Goal: Transaction & Acquisition: Obtain resource

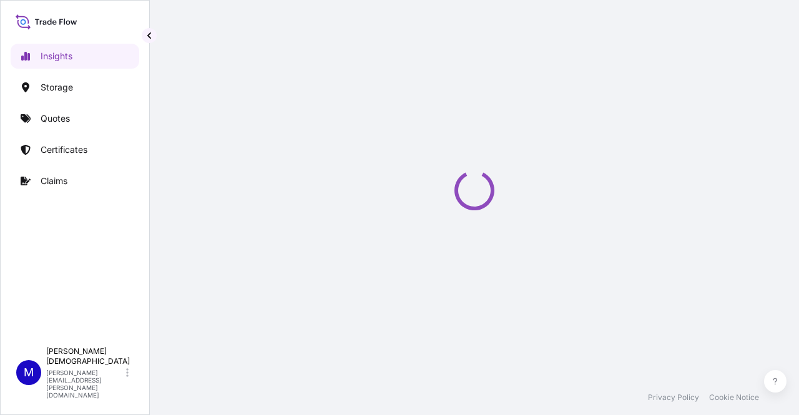
select select "2025"
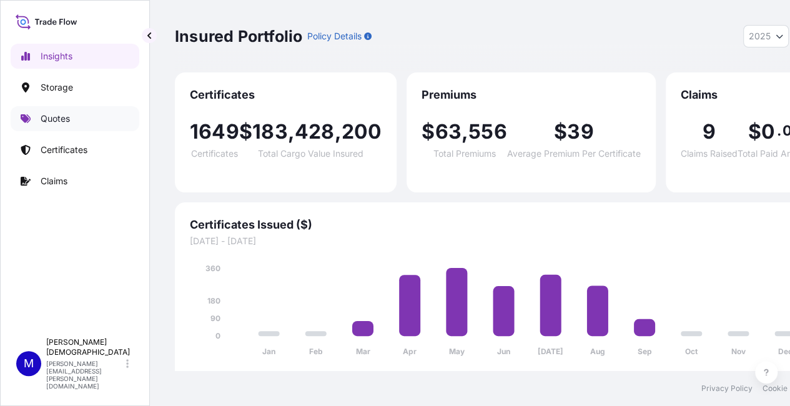
click at [49, 121] on p "Quotes" at bounding box center [55, 118] width 29 height 12
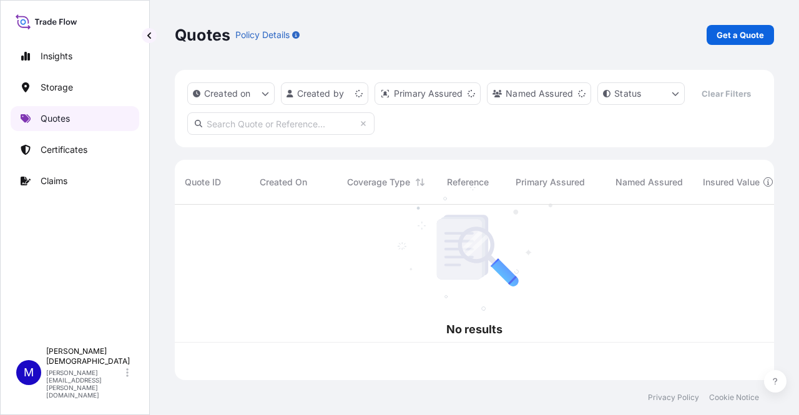
scroll to position [173, 590]
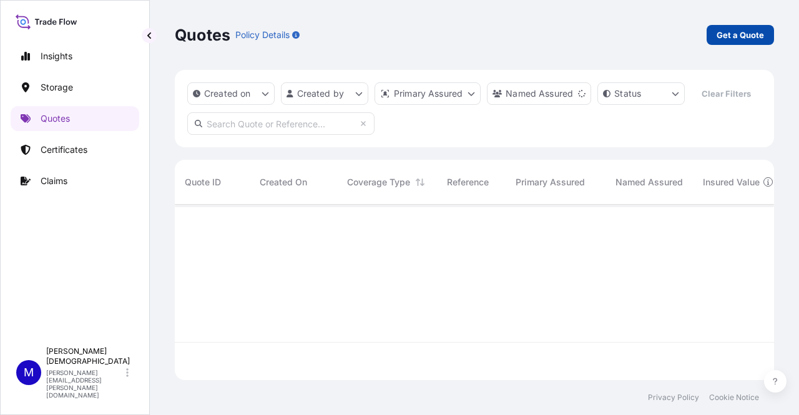
click at [759, 37] on p "Get a Quote" at bounding box center [740, 35] width 47 height 12
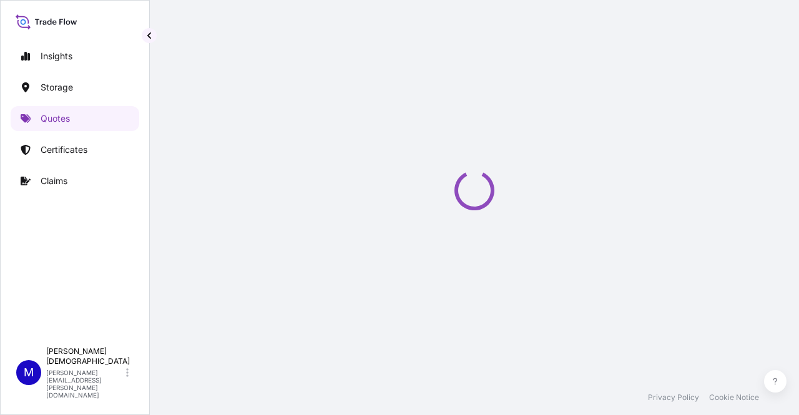
select select "Water"
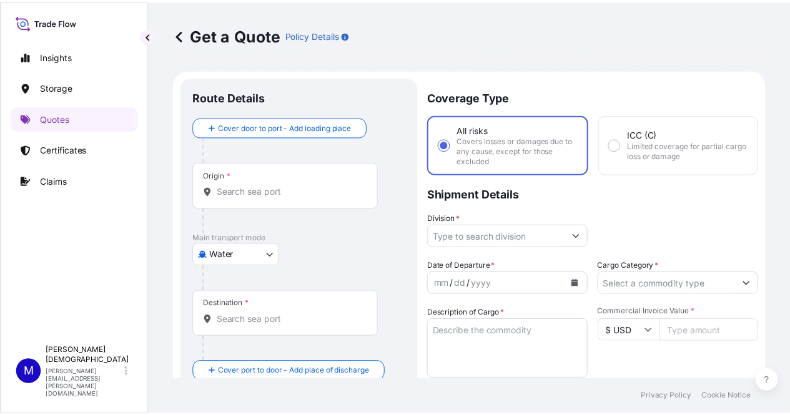
scroll to position [20, 0]
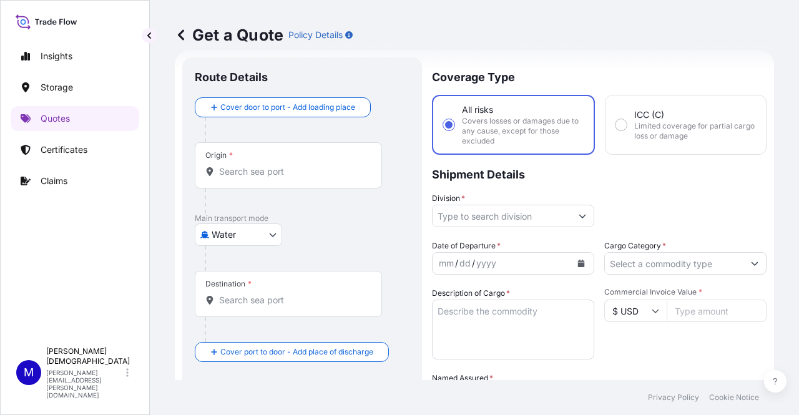
click at [277, 155] on div "Origin *" at bounding box center [288, 165] width 187 height 46
click at [277, 166] on input "Origin *" at bounding box center [292, 172] width 147 height 12
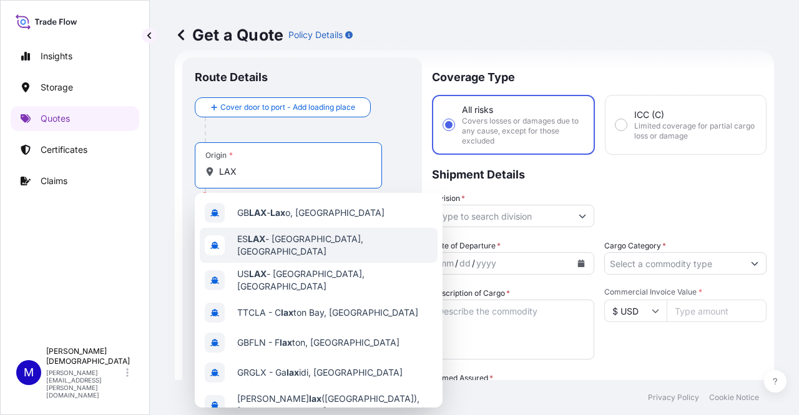
type input "LAX"
click at [164, 252] on div "Get a Quote Policy Details Route Details Cover door to port - Add loading place…" at bounding box center [475, 190] width 650 height 380
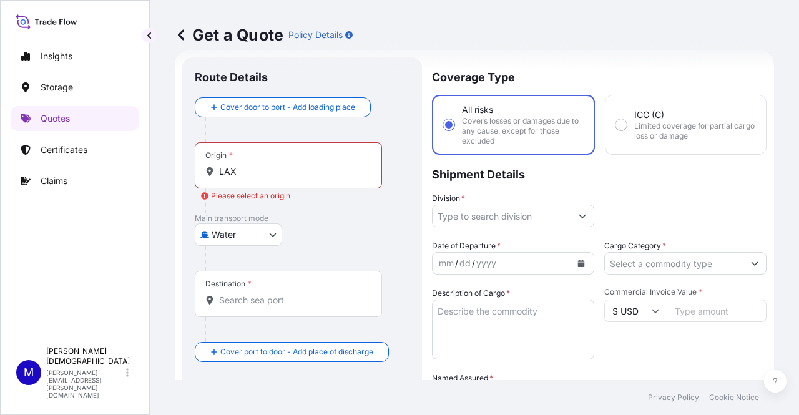
click at [242, 241] on body "10 options available. 0 options available. 10 options available. Insights Stora…" at bounding box center [399, 207] width 799 height 415
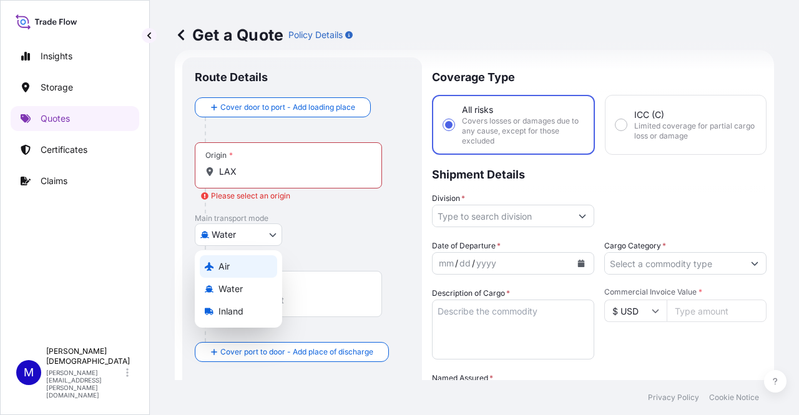
click at [230, 269] on div "Air" at bounding box center [238, 266] width 77 height 22
select select "Air"
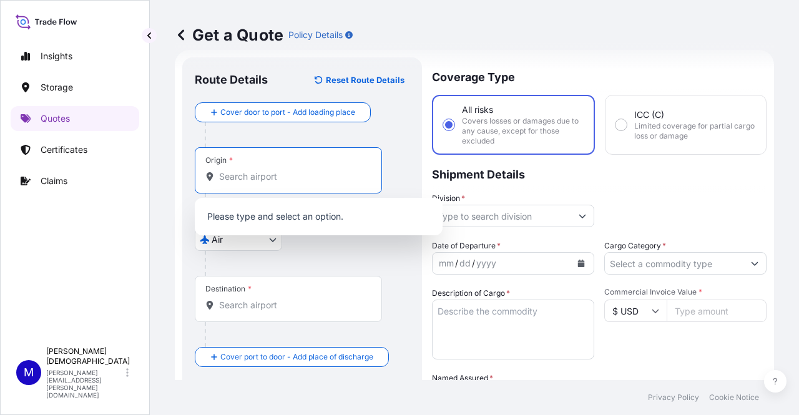
click at [251, 182] on input "Origin *" at bounding box center [292, 177] width 147 height 12
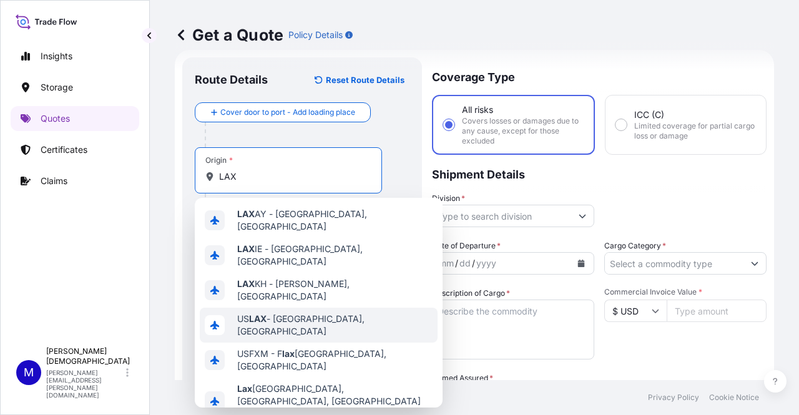
click at [286, 313] on span "US LAX - [GEOGRAPHIC_DATA], [GEOGRAPHIC_DATA]" at bounding box center [334, 325] width 195 height 25
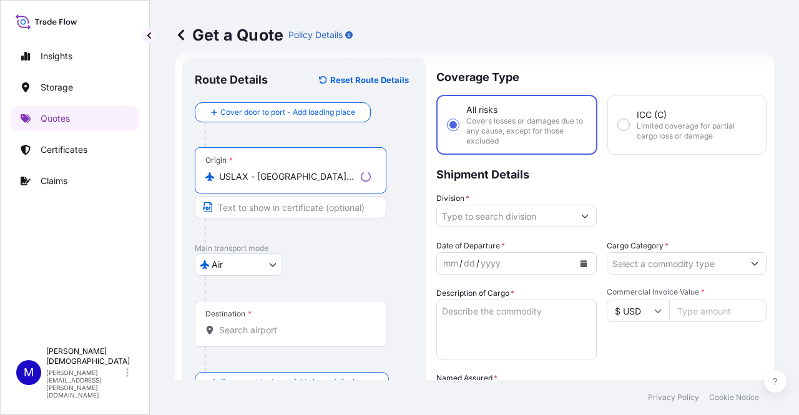
type input "USLAX - [GEOGRAPHIC_DATA], [GEOGRAPHIC_DATA]"
click at [265, 311] on div "Destination *" at bounding box center [291, 324] width 192 height 46
click at [265, 324] on input "Destination *" at bounding box center [295, 330] width 152 height 12
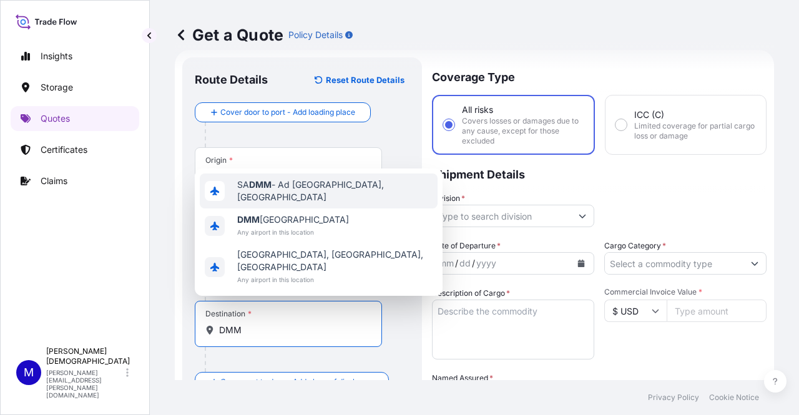
click at [262, 209] on div "SA DMM - Ad Dammam, [GEOGRAPHIC_DATA]" at bounding box center [319, 191] width 238 height 35
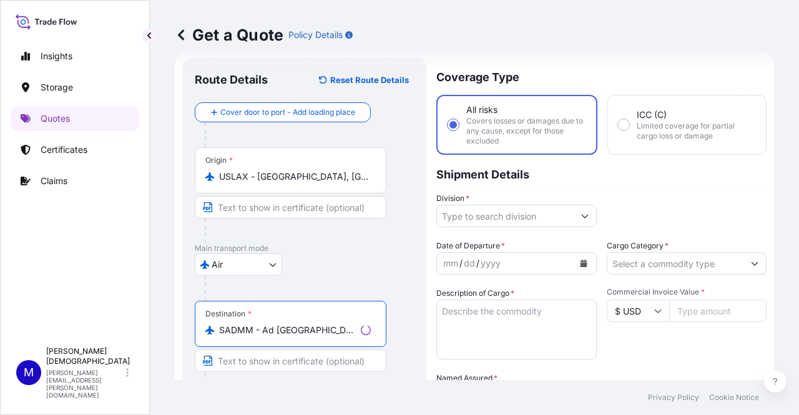
type input "SADMM - Ad [GEOGRAPHIC_DATA], [GEOGRAPHIC_DATA]"
click at [493, 212] on input "Division *" at bounding box center [505, 216] width 137 height 22
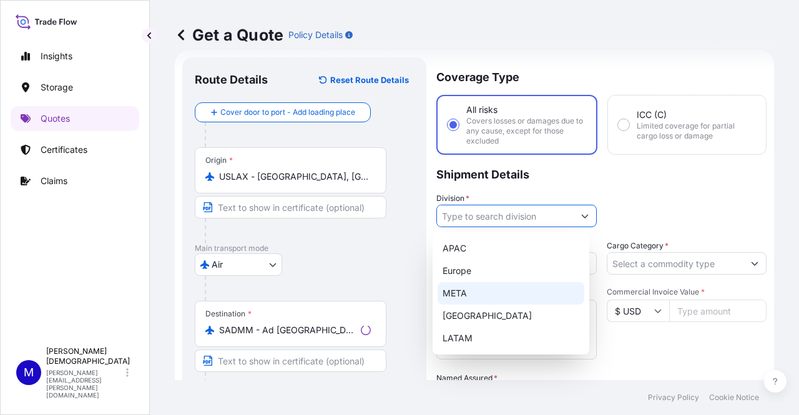
click at [463, 297] on div "META" at bounding box center [511, 293] width 147 height 22
type input "META"
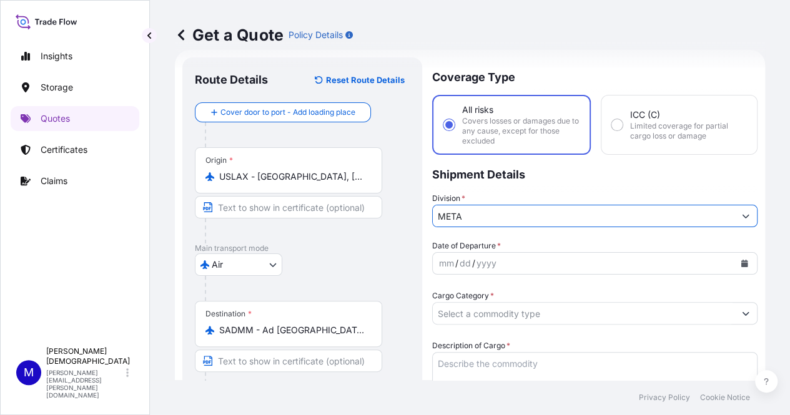
click at [660, 302] on input "Cargo Category *" at bounding box center [584, 313] width 302 height 22
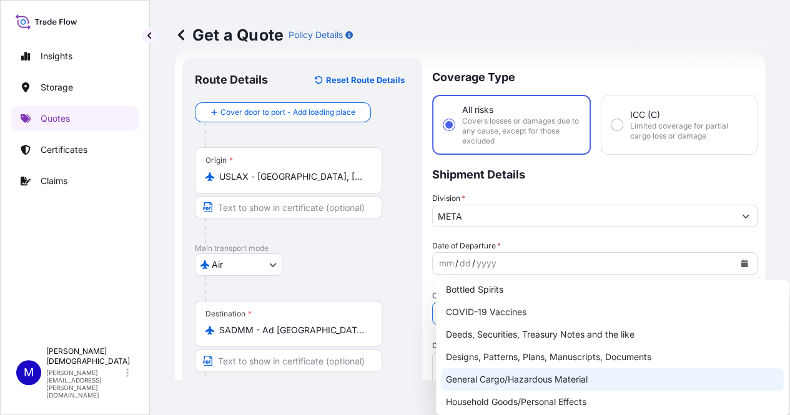
scroll to position [62, 0]
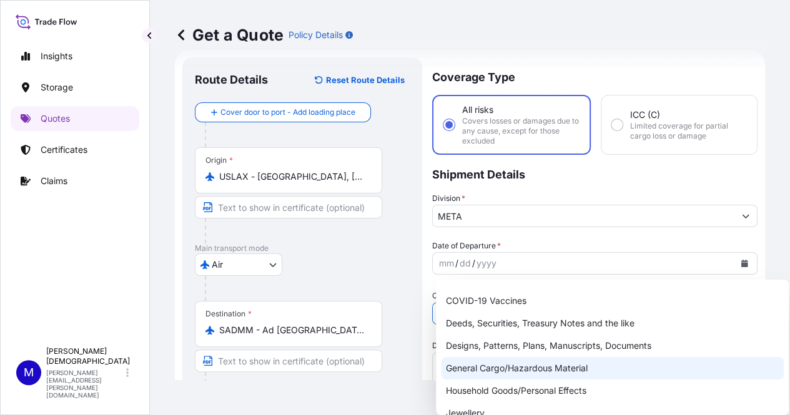
click at [538, 370] on div "General Cargo/Hazardous Material" at bounding box center [612, 368] width 343 height 22
type input "General Cargo/Hazardous Material"
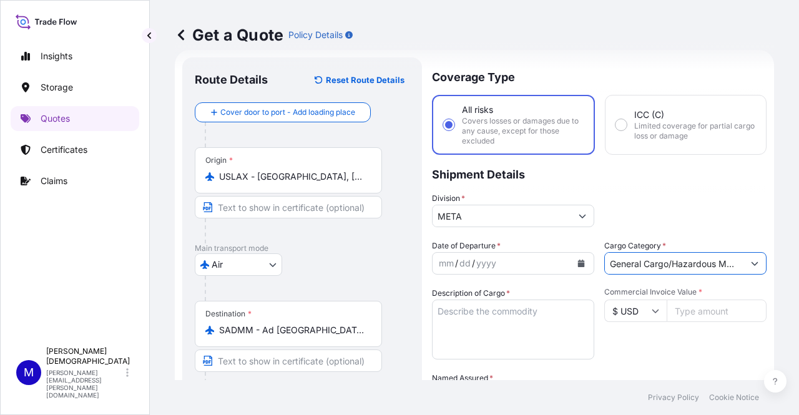
click at [682, 203] on div "Division * META" at bounding box center [599, 209] width 335 height 35
click at [584, 260] on button "Calendar" at bounding box center [581, 264] width 20 height 20
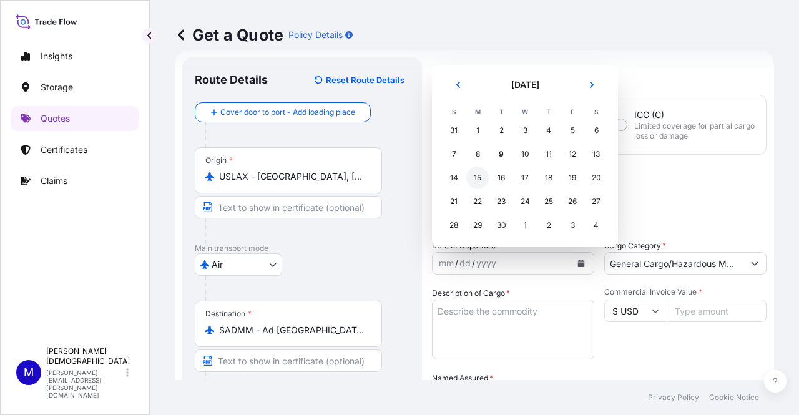
click at [480, 176] on div "15" at bounding box center [478, 178] width 22 height 22
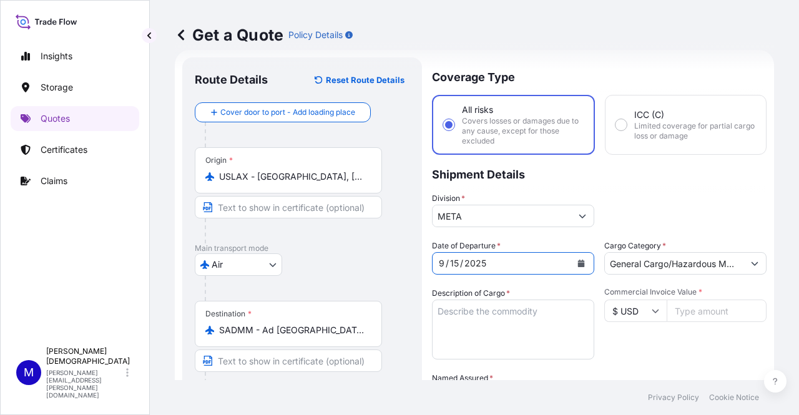
click at [502, 319] on textarea "Description of Cargo *" at bounding box center [513, 330] width 162 height 60
paste textarea "ACD Turboexpander"
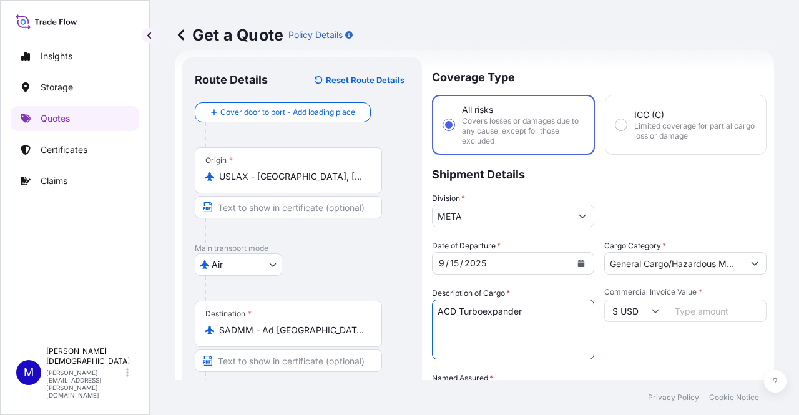
type textarea "ACD Turboexpander"
click at [705, 305] on input "Commercial Invoice Value *" at bounding box center [717, 311] width 100 height 22
type input "250100"
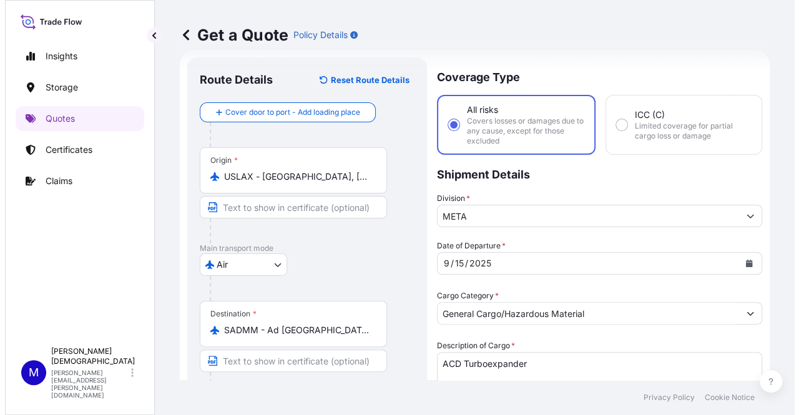
scroll to position [225, 0]
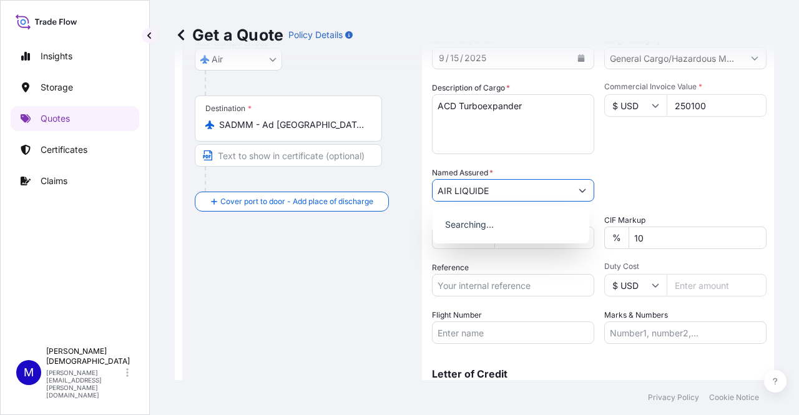
click at [671, 180] on div "Packing Category Type to search a container mode Please select a primary mode o…" at bounding box center [686, 184] width 162 height 35
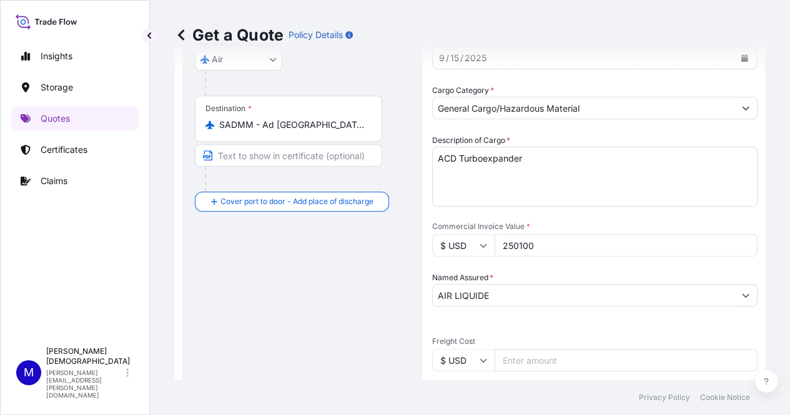
click at [522, 284] on input "AIR LIQUIDE" at bounding box center [584, 295] width 302 height 22
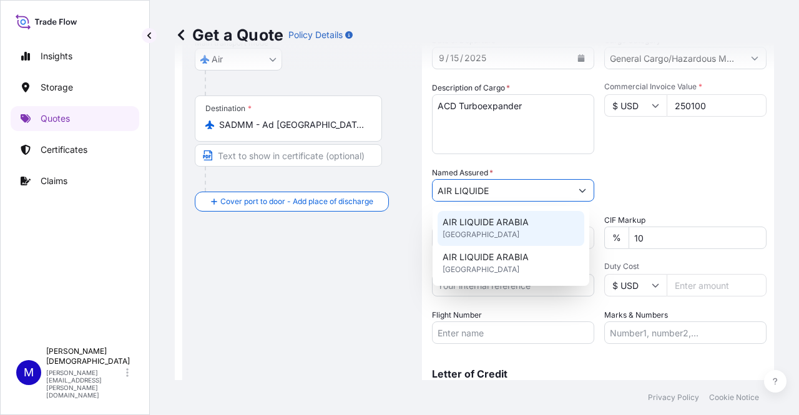
click at [513, 234] on div "AIR LIQUIDE ARABIA [GEOGRAPHIC_DATA]" at bounding box center [511, 228] width 147 height 35
type input "AIR LIQUIDE ARABIA"
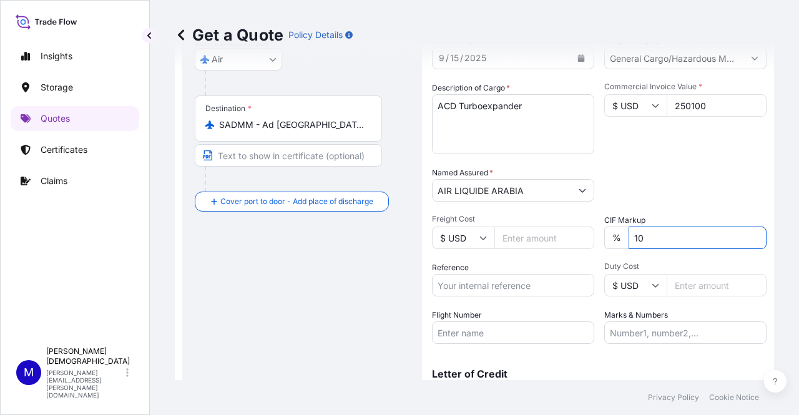
click at [646, 235] on input "10" at bounding box center [698, 238] width 138 height 22
type input "1"
type input "0"
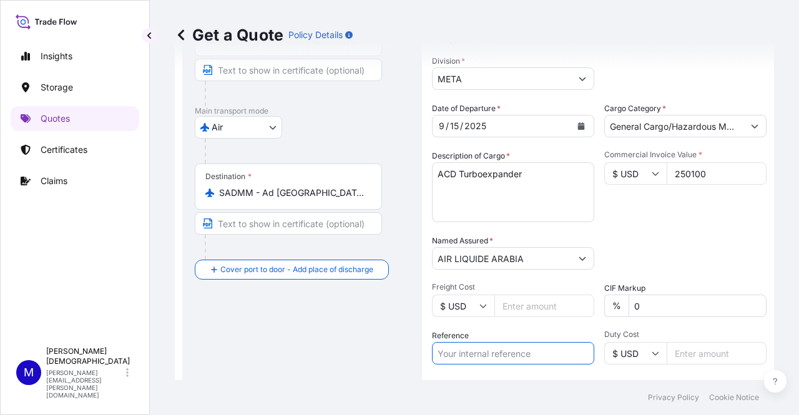
scroll to position [102, 0]
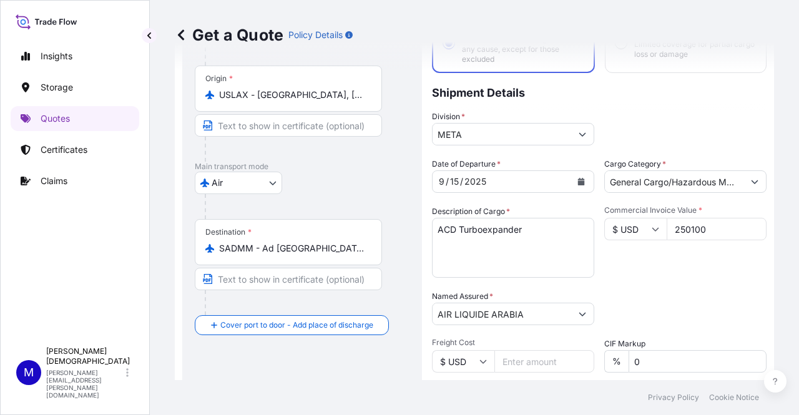
click at [701, 237] on input "250100" at bounding box center [717, 229] width 100 height 22
type input "250100.00"
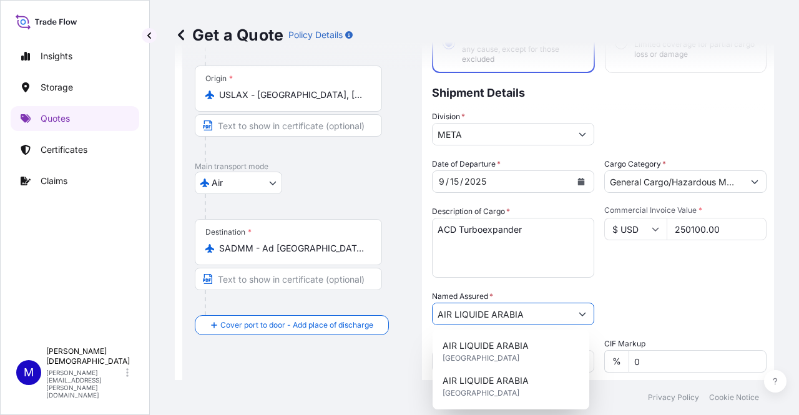
click at [702, 263] on div "Commercial Invoice Value * $ USD 250100.00" at bounding box center [686, 241] width 162 height 72
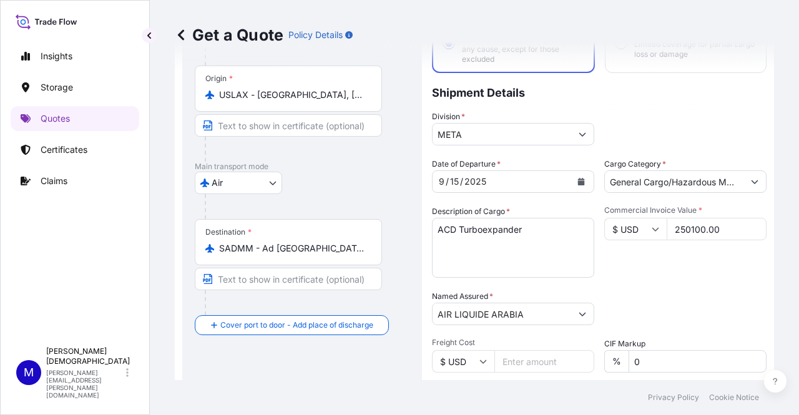
scroll to position [289, 0]
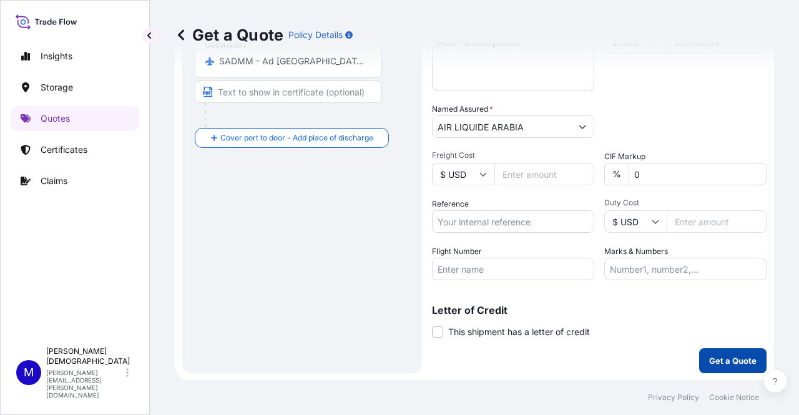
click at [730, 357] on p "Get a Quote" at bounding box center [733, 361] width 47 height 12
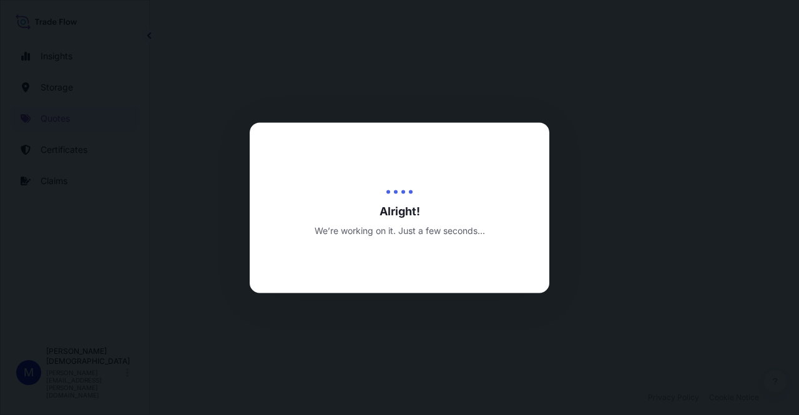
select select "Air"
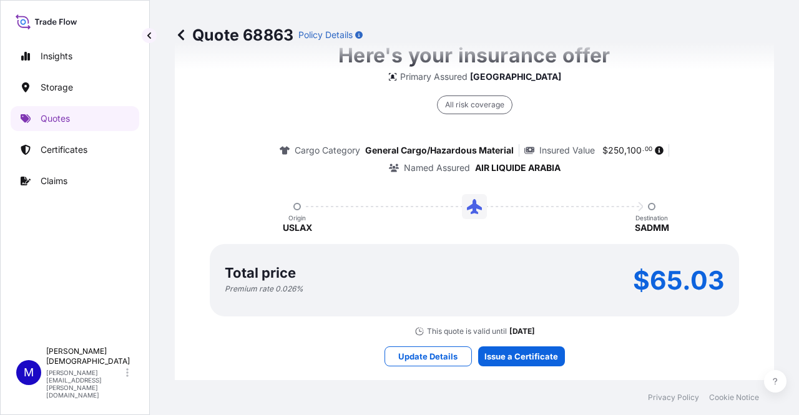
scroll to position [932, 0]
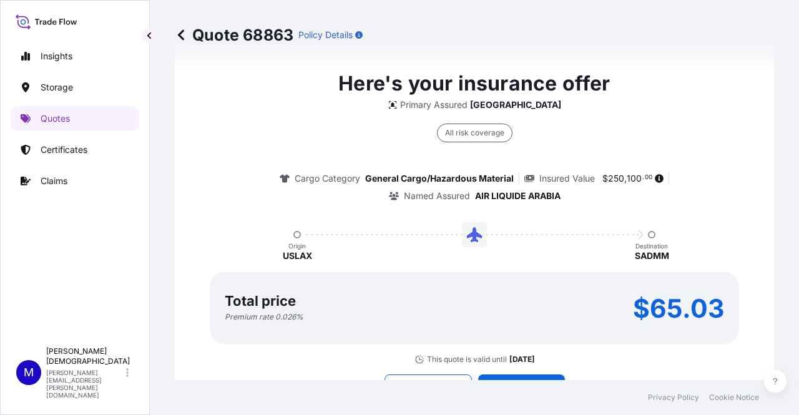
click at [761, 152] on div "Here's your insurance offer Primary Assured [GEOGRAPHIC_DATA] All risk coverage…" at bounding box center [475, 231] width 600 height 961
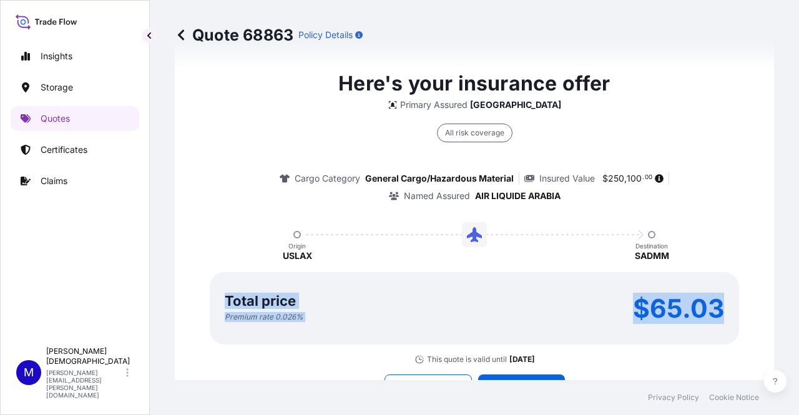
drag, startPoint x: 223, startPoint y: 294, endPoint x: 720, endPoint y: 345, distance: 499.8
click at [720, 345] on div "Here's your insurance offer Primary Assured [GEOGRAPHIC_DATA] All risk coverage…" at bounding box center [474, 217] width 565 height 296
copy div "Total price Premium rate 0.026 % $65.03"
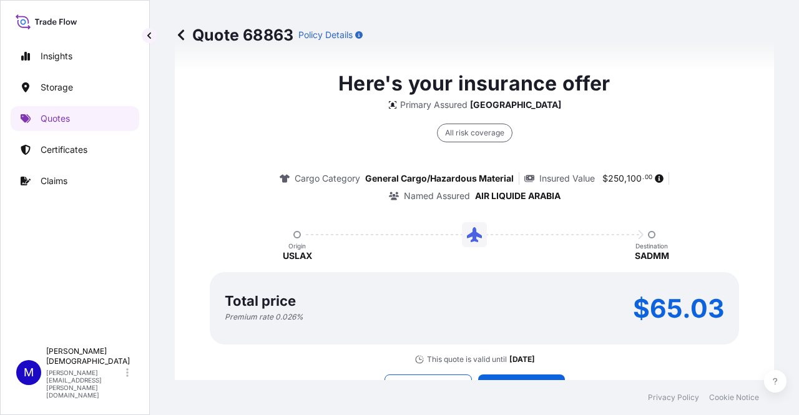
click at [718, 154] on div "All risk coverage Cargo Category General Cargo/Hazardous Material Insured Value…" at bounding box center [474, 156] width 565 height 91
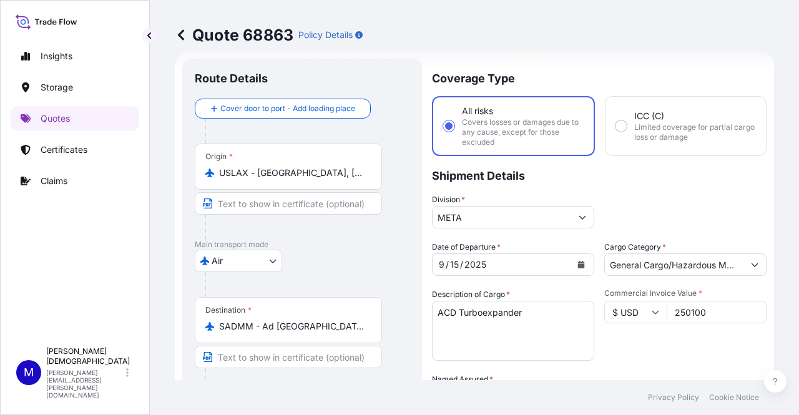
scroll to position [0, 0]
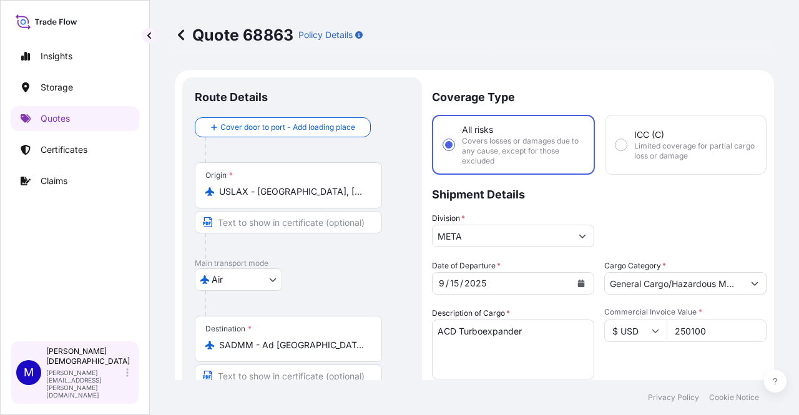
click at [135, 387] on div "M [PERSON_NAME] [PERSON_NAME][EMAIL_ADDRESS][PERSON_NAME][DOMAIN_NAME]" at bounding box center [75, 373] width 129 height 64
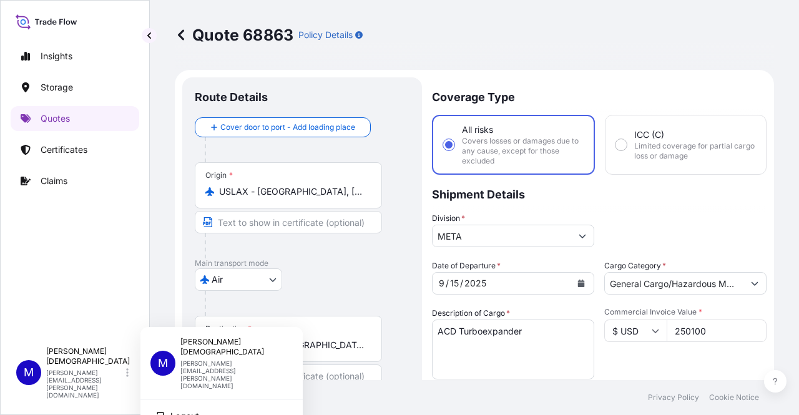
click at [203, 360] on p "[PERSON_NAME][EMAIL_ADDRESS][PERSON_NAME][DOMAIN_NAME]" at bounding box center [231, 375] width 102 height 30
click at [612, 22] on div "Quote 68863 Policy Details" at bounding box center [475, 35] width 600 height 70
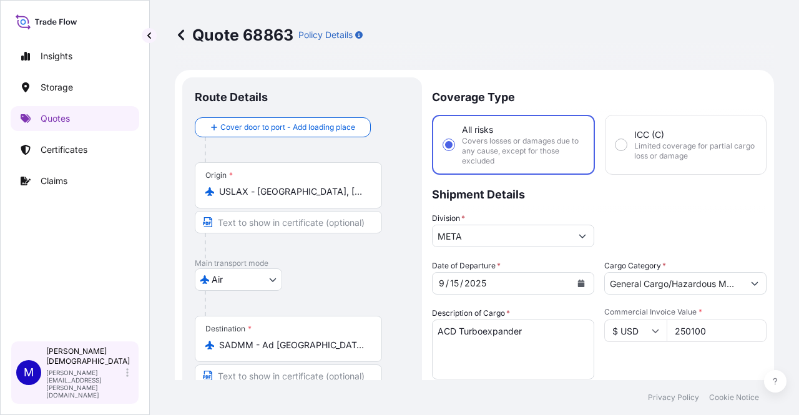
click at [122, 393] on p "[PERSON_NAME][EMAIL_ADDRESS][PERSON_NAME][DOMAIN_NAME]" at bounding box center [84, 384] width 77 height 30
